Goal: Transaction & Acquisition: Purchase product/service

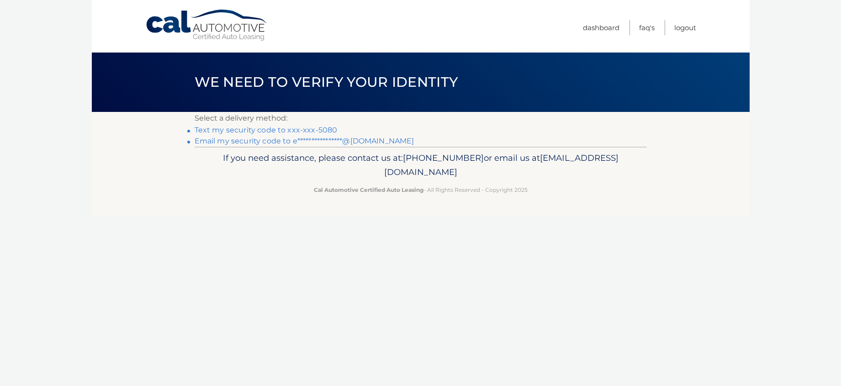
click at [283, 129] on link "Text my security code to xxx-xxx-5080" at bounding box center [266, 130] width 143 height 9
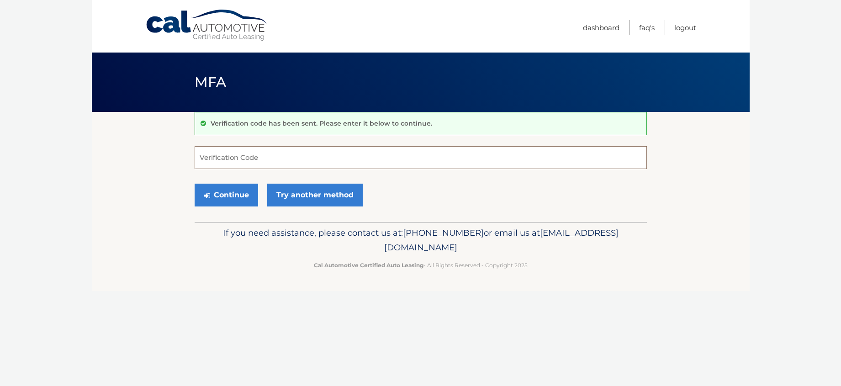
click at [211, 157] on input "Verification Code" at bounding box center [421, 157] width 453 height 23
type input "245418"
click at [225, 194] on button "Continue" at bounding box center [227, 195] width 64 height 23
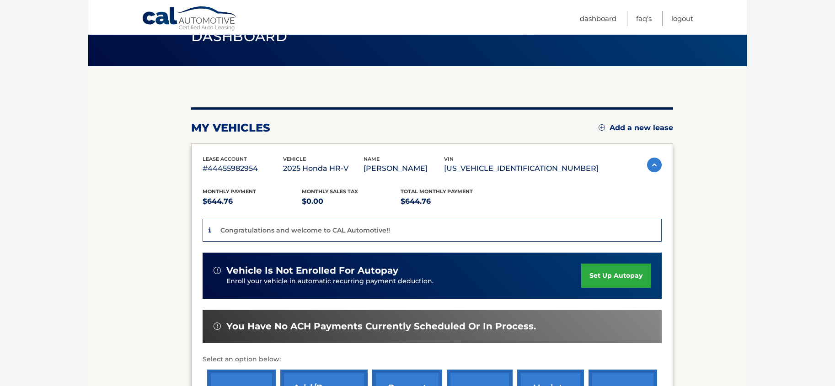
scroll to position [91, 0]
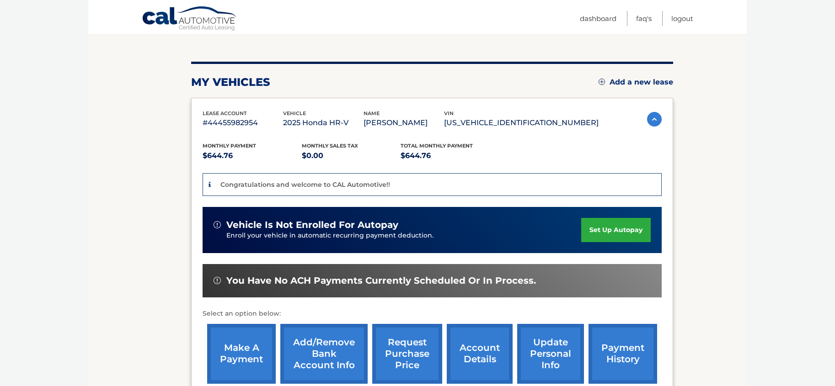
click at [245, 357] on link "make a payment" at bounding box center [241, 354] width 69 height 60
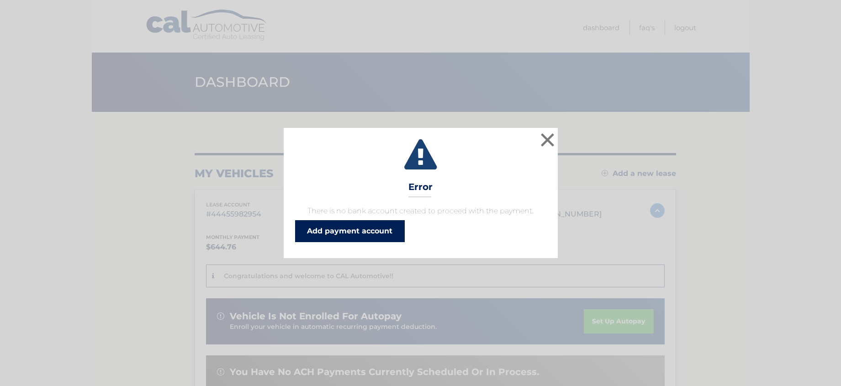
click at [330, 229] on link "Add payment account" at bounding box center [350, 231] width 110 height 22
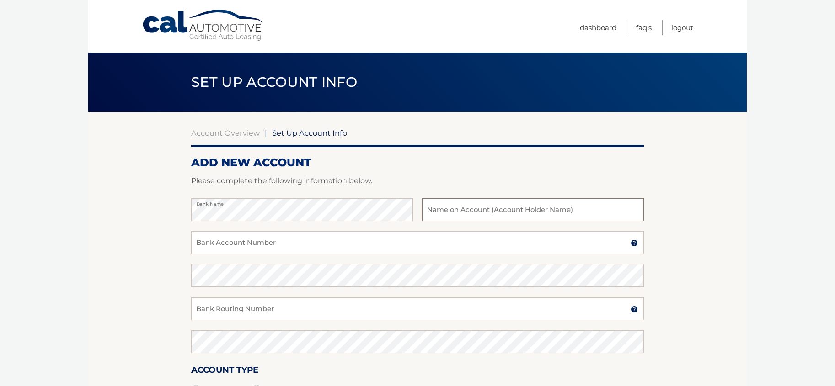
click at [460, 211] on input "text" at bounding box center [533, 209] width 222 height 23
type input "Daniel Moore"
click at [208, 243] on input "Bank Account Number" at bounding box center [417, 242] width 453 height 23
type input "021213520"
click at [212, 313] on input "Bank Routing Number" at bounding box center [417, 309] width 453 height 23
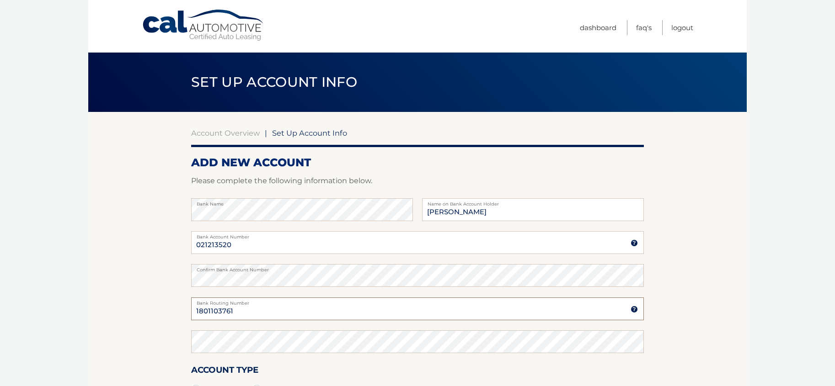
type input "1801103761"
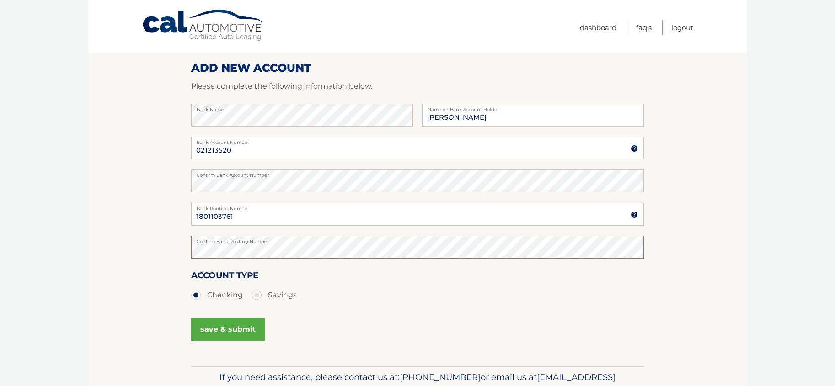
scroll to position [144, 0]
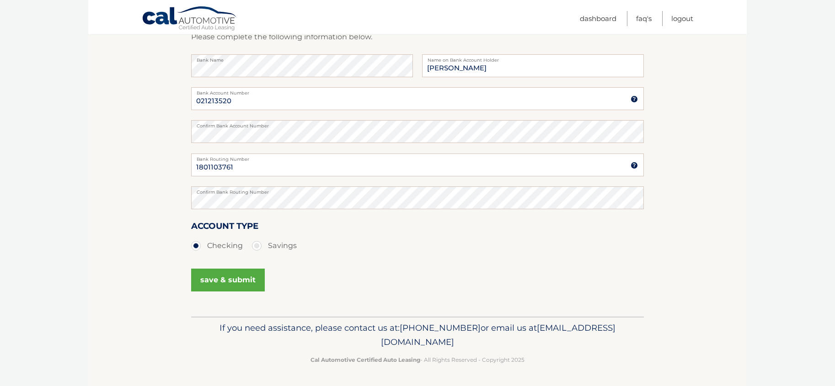
click at [238, 280] on button "save & submit" at bounding box center [228, 280] width 74 height 23
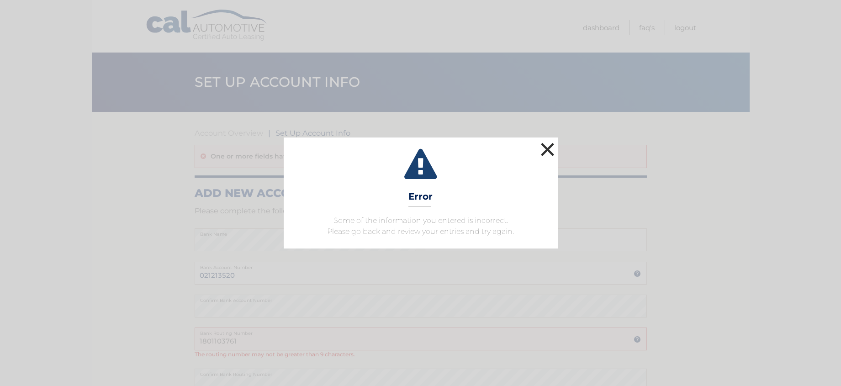
click at [552, 150] on button "×" at bounding box center [548, 149] width 18 height 18
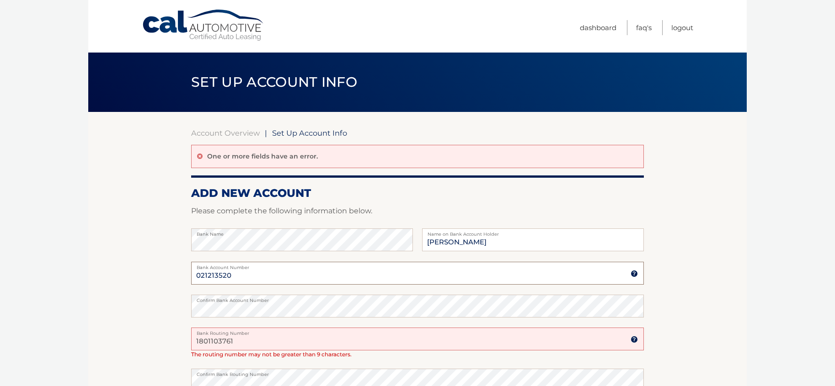
drag, startPoint x: 234, startPoint y: 272, endPoint x: 189, endPoint y: 272, distance: 44.8
click at [189, 272] on section "Account Overview | Set Up Account Info One or more fields have an error. ADD NE…" at bounding box center [417, 305] width 658 height 387
type input "1801103761"
drag, startPoint x: 240, startPoint y: 339, endPoint x: 176, endPoint y: 333, distance: 64.7
click at [176, 333] on section "Account Overview | Set Up Account Info One or more fields have an error. ADD NE…" at bounding box center [417, 305] width 658 height 387
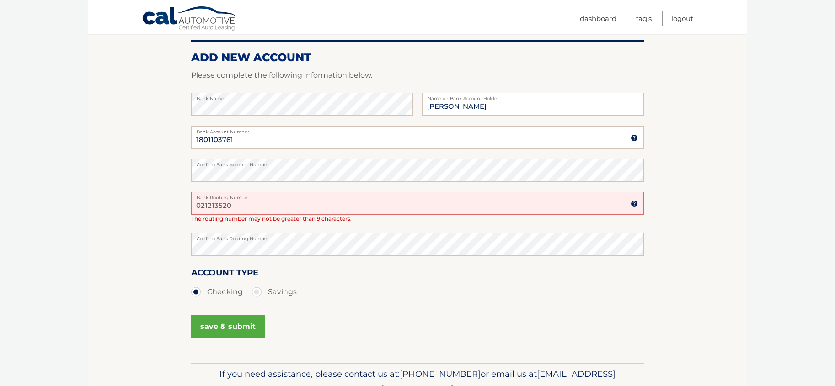
scroll to position [137, 0]
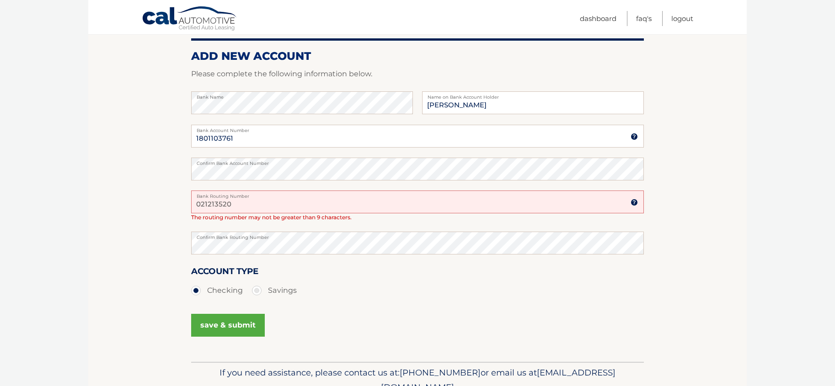
type input "021213520"
click at [185, 247] on section "Account Overview | Set Up Account Info One or more fields have an error. ADD NE…" at bounding box center [417, 168] width 658 height 387
click at [215, 323] on button "save & submit" at bounding box center [228, 325] width 74 height 23
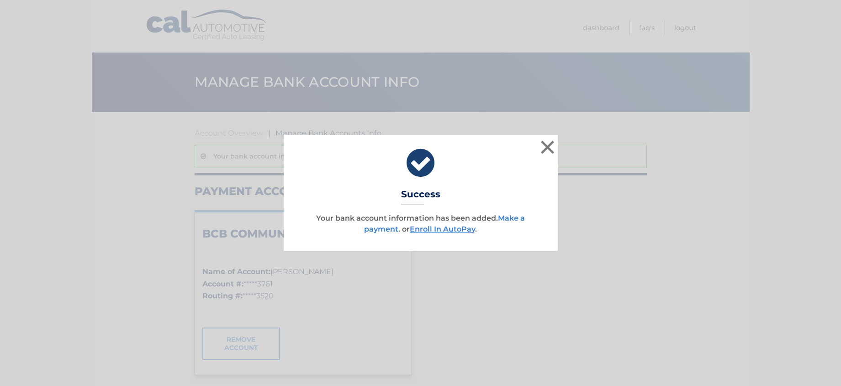
click at [510, 217] on link "Make a payment" at bounding box center [444, 224] width 161 height 20
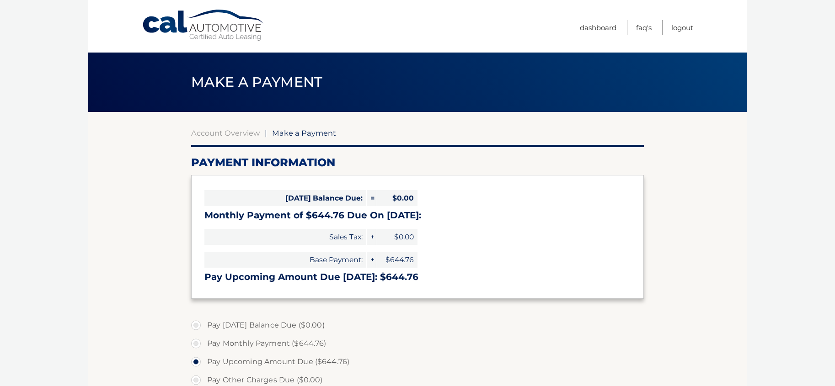
select select "N2MwMmQzZWUtYWM5OS00MWY1LWFjYWMtNDRjNDRjZGM2NjRi"
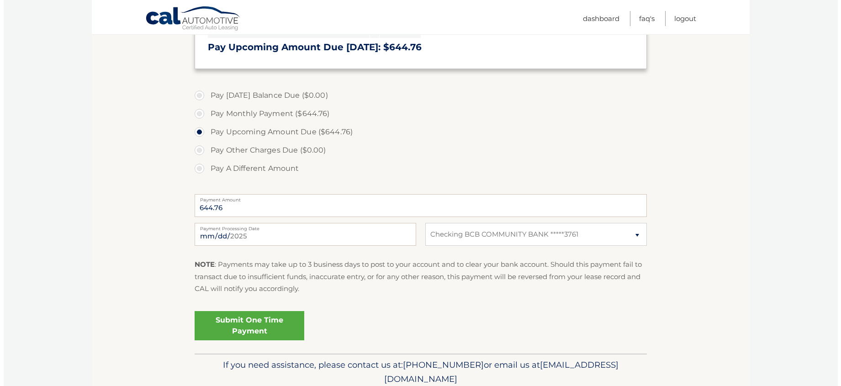
scroll to position [267, 0]
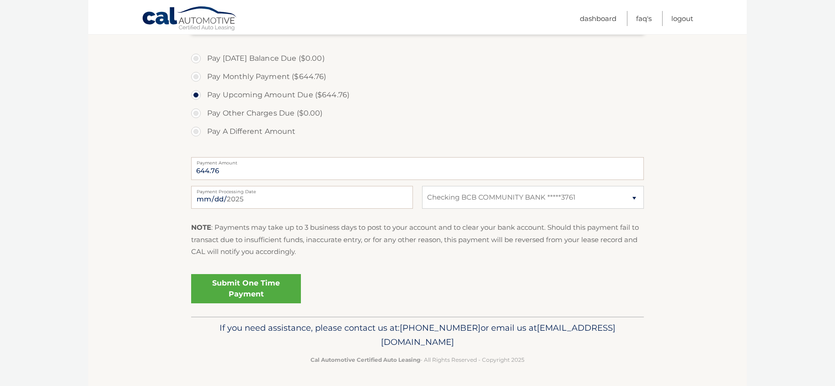
click at [267, 287] on link "Submit One Time Payment" at bounding box center [246, 288] width 110 height 29
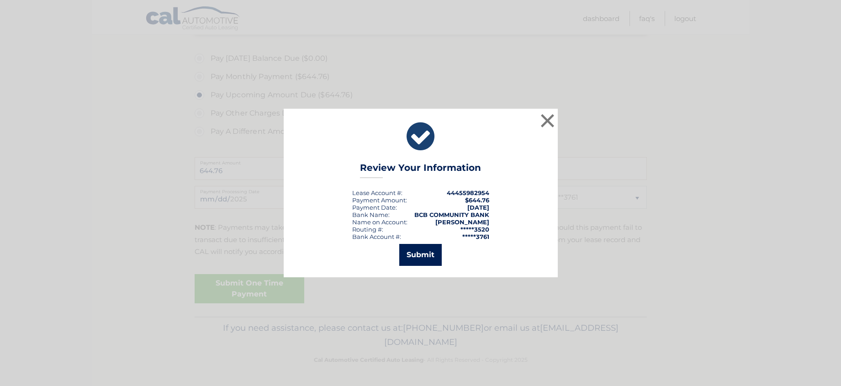
click at [423, 255] on button "Submit" at bounding box center [420, 255] width 43 height 22
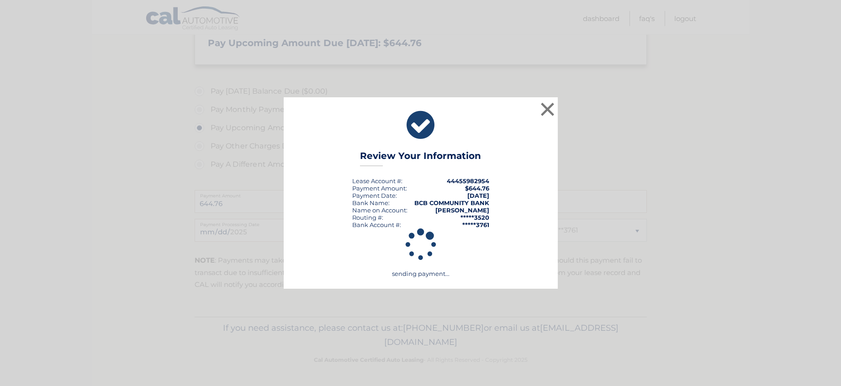
scroll to position [234, 0]
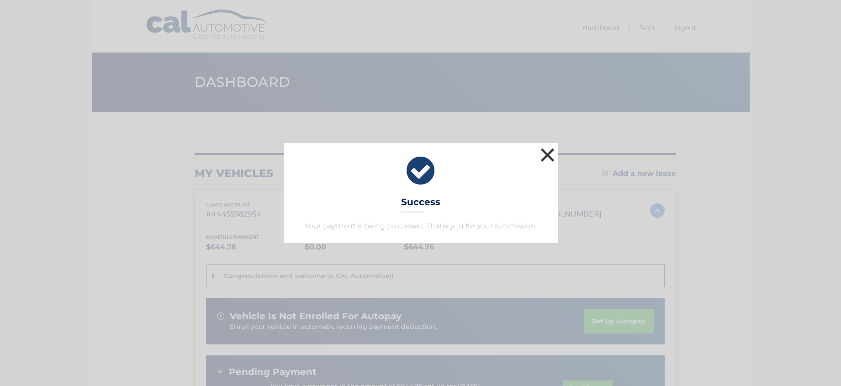
click at [550, 152] on button "×" at bounding box center [548, 155] width 18 height 18
